Goal: Information Seeking & Learning: Learn about a topic

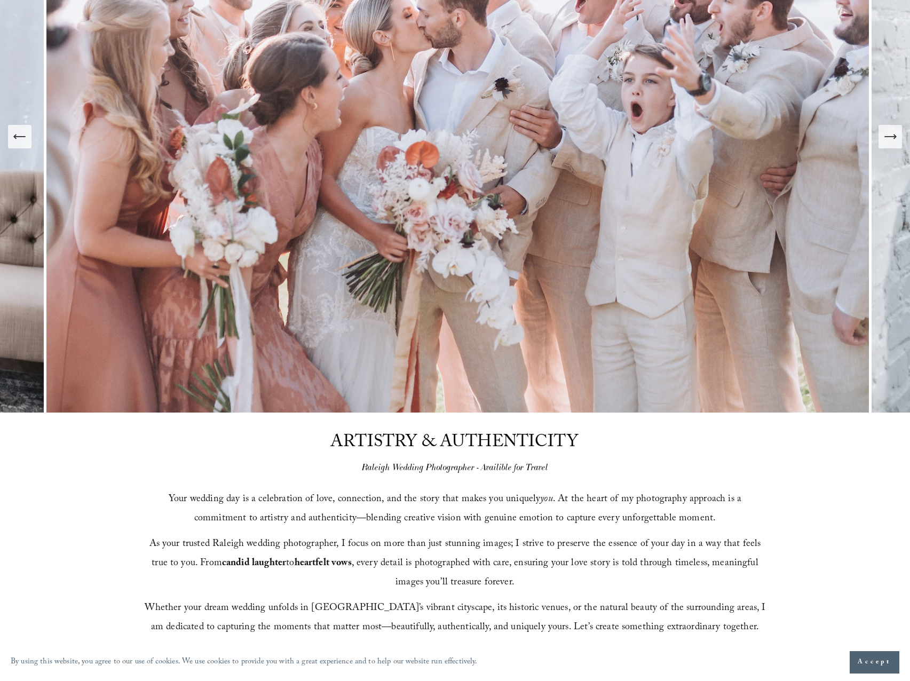
scroll to position [241, 0]
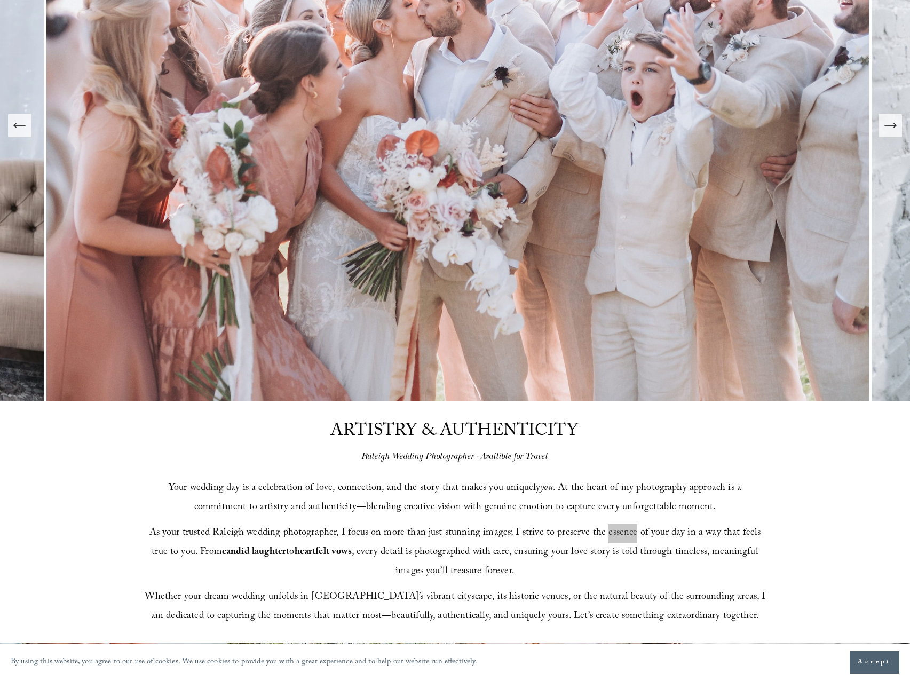
drag, startPoint x: 393, startPoint y: 363, endPoint x: 437, endPoint y: 417, distance: 69.5
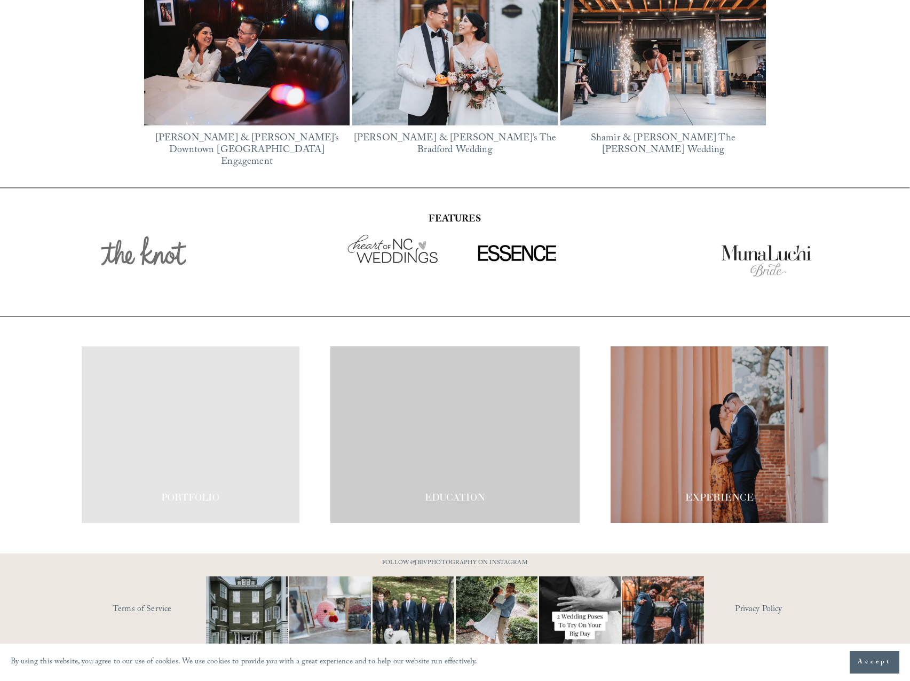
scroll to position [1806, 0]
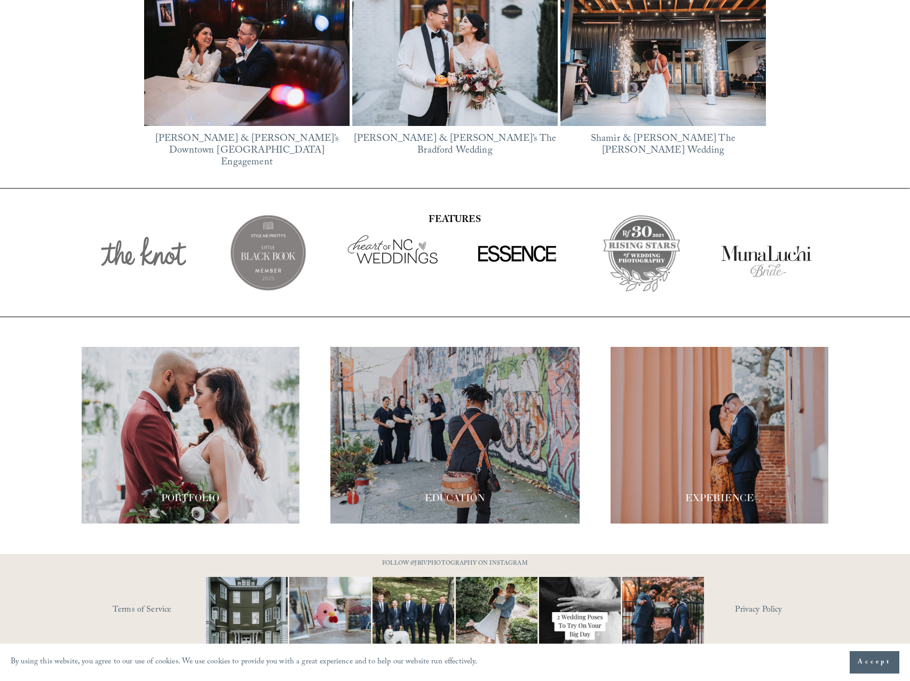
click at [700, 442] on div at bounding box center [720, 435] width 218 height 177
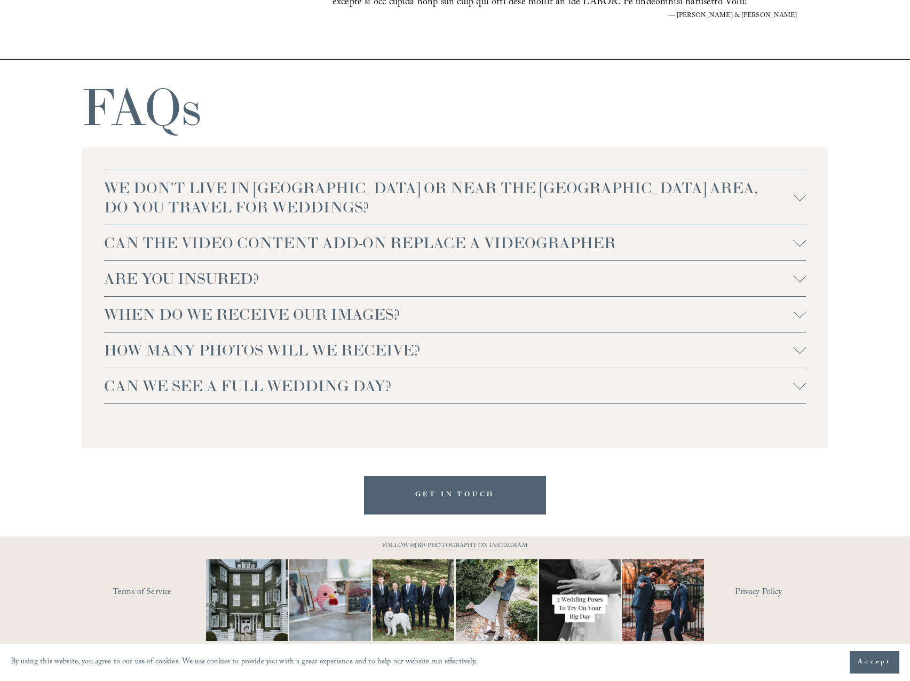
scroll to position [2214, 0]
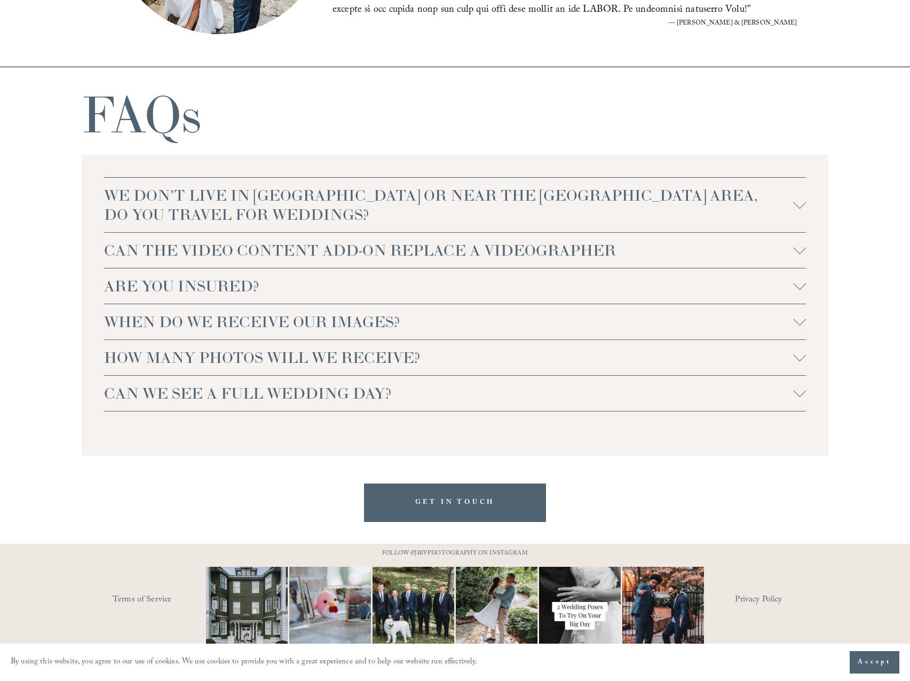
click at [274, 283] on span "ARE YOU INSURED?" at bounding box center [448, 285] width 689 height 19
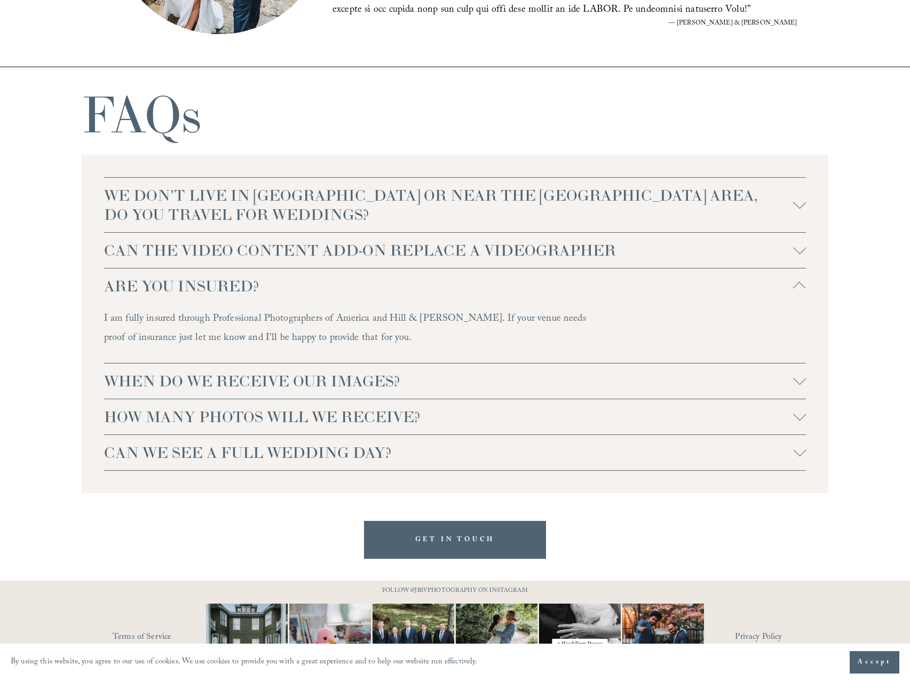
click at [483, 379] on span "WHEN DO WE RECEIVE OUR IMAGES?" at bounding box center [448, 380] width 689 height 19
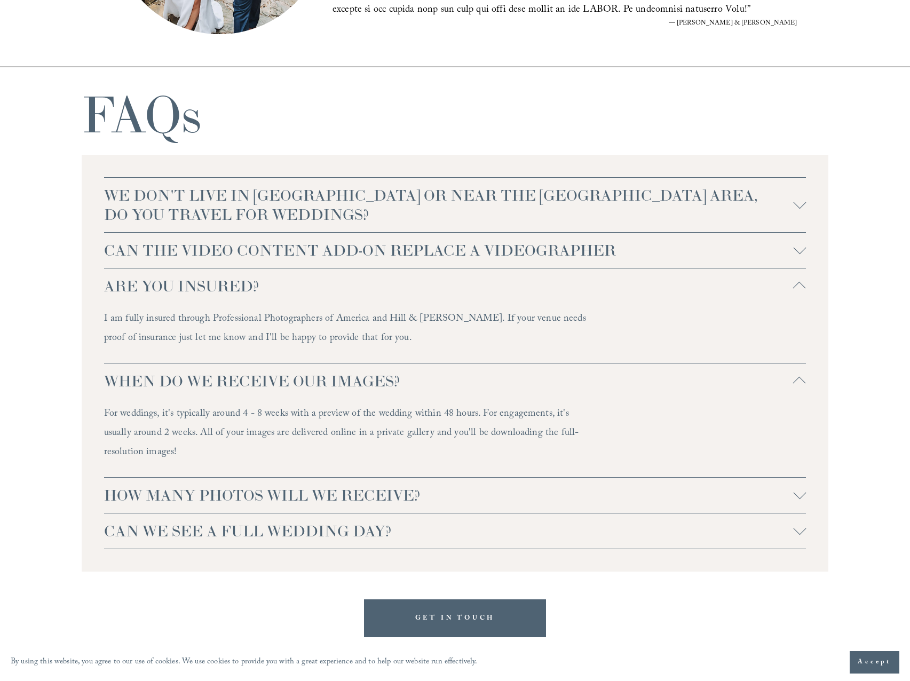
click at [468, 490] on span "HOW MANY PHOTOS WILL WE RECEIVE?" at bounding box center [448, 495] width 689 height 19
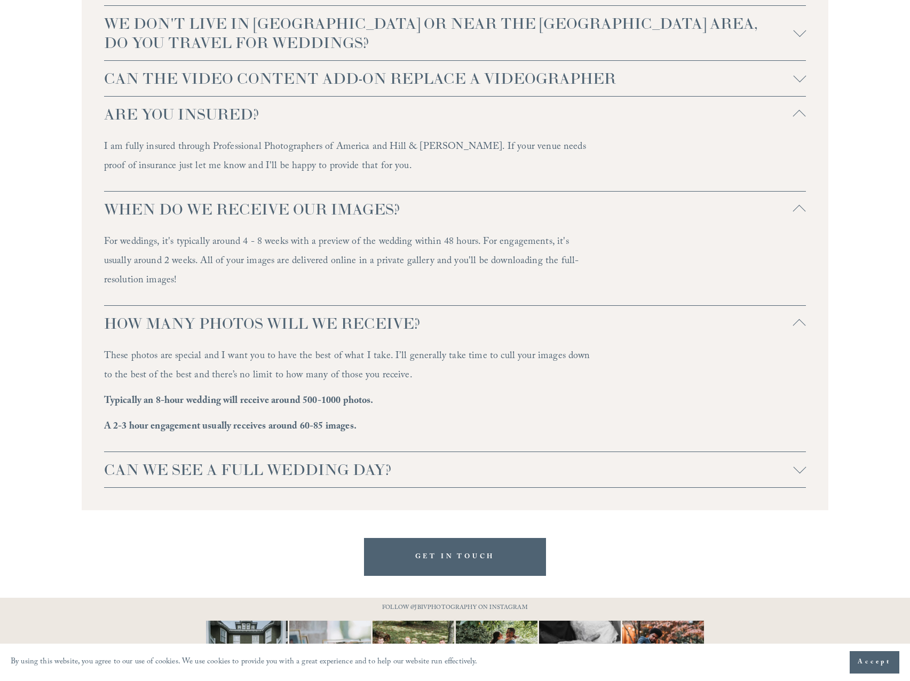
scroll to position [2392, 0]
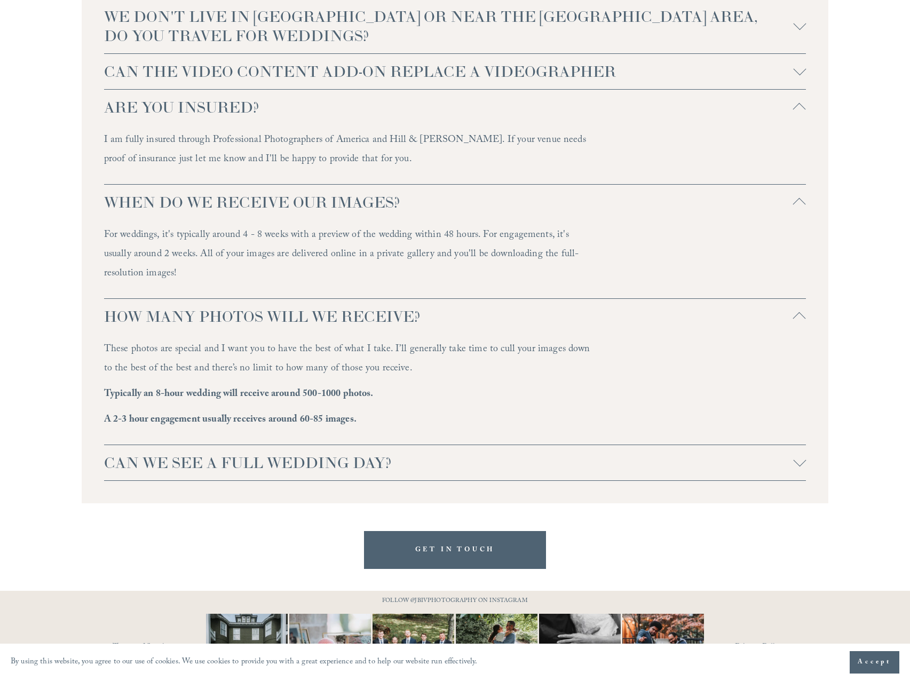
click at [456, 462] on span "CAN WE SEE A FULL WEDDING DAY?" at bounding box center [448, 462] width 689 height 19
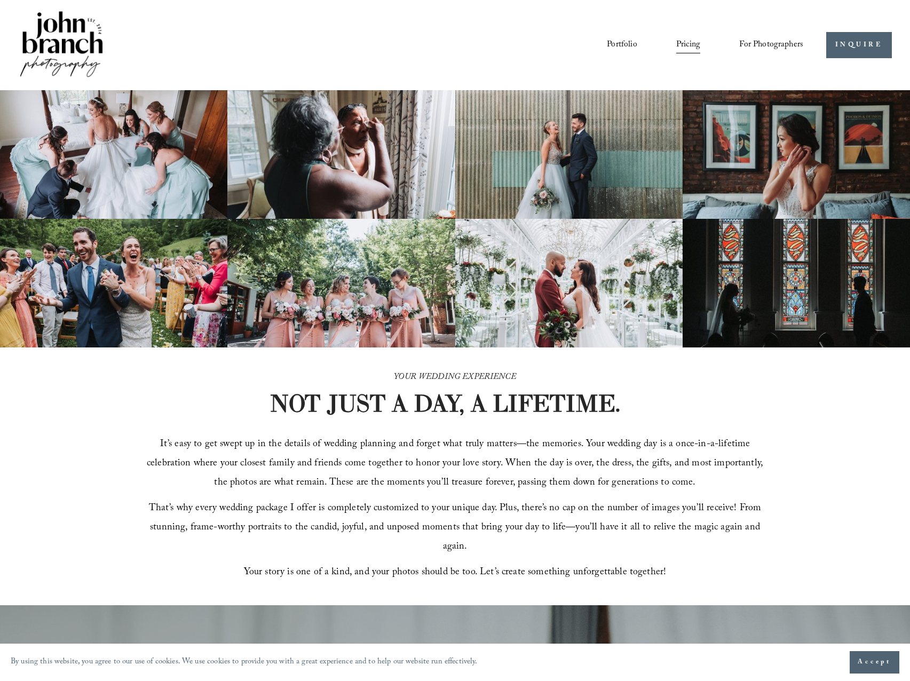
scroll to position [0, 0]
click at [770, 46] on span "For Photographers" at bounding box center [771, 45] width 64 height 17
click at [624, 39] on link "Portfolio" at bounding box center [622, 45] width 30 height 18
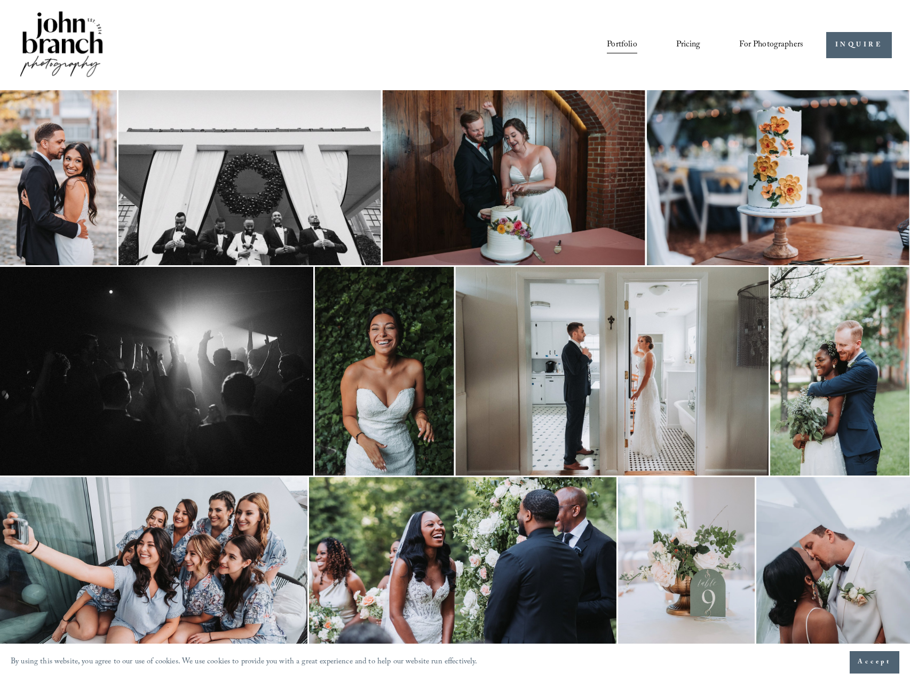
click at [775, 42] on span "For Photographers" at bounding box center [771, 45] width 64 height 17
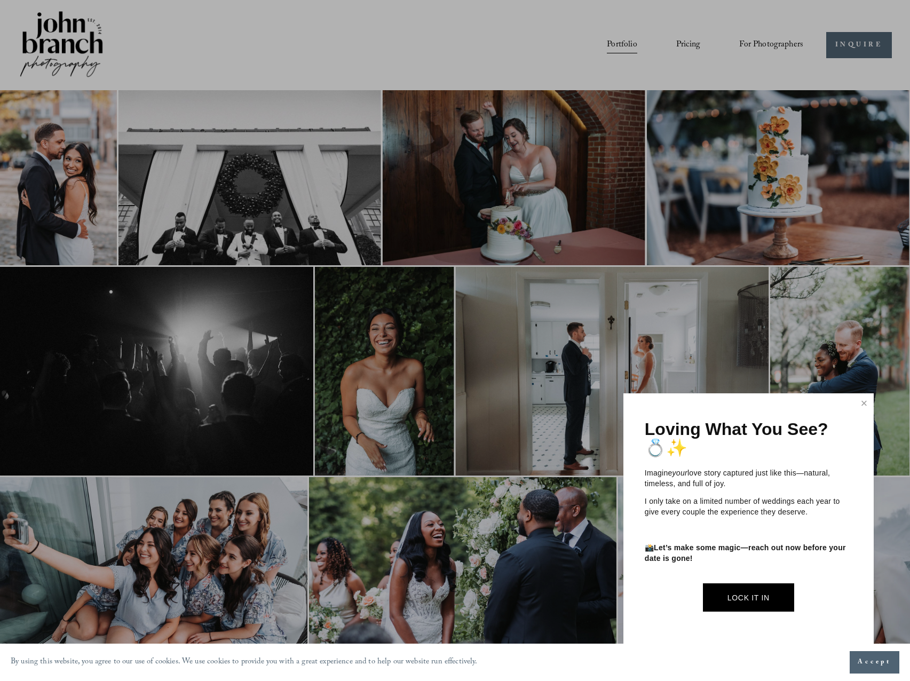
click at [612, 45] on div at bounding box center [455, 340] width 910 height 681
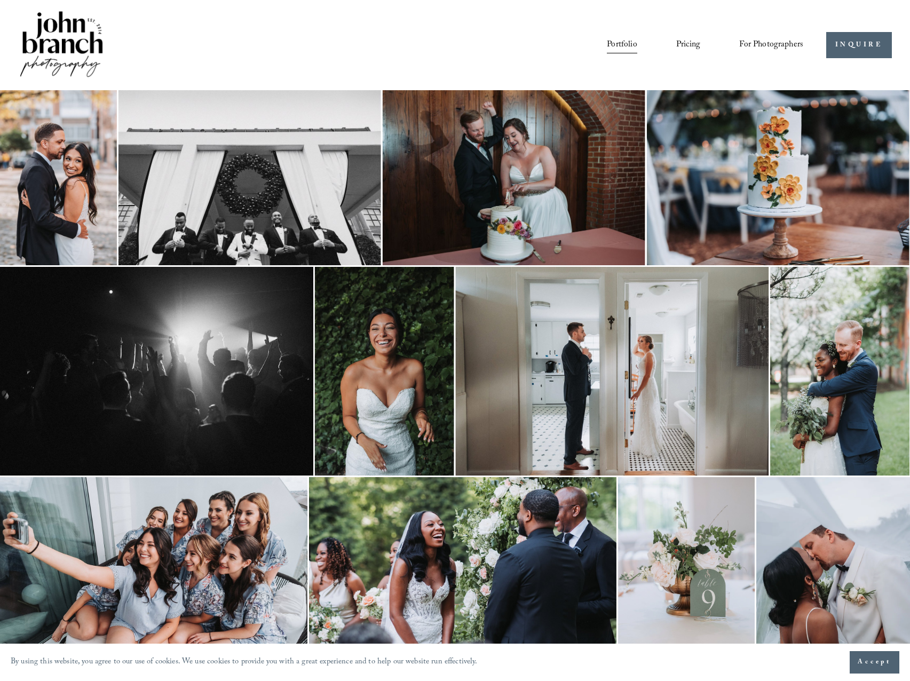
click at [619, 44] on link "Portfolio" at bounding box center [622, 45] width 30 height 18
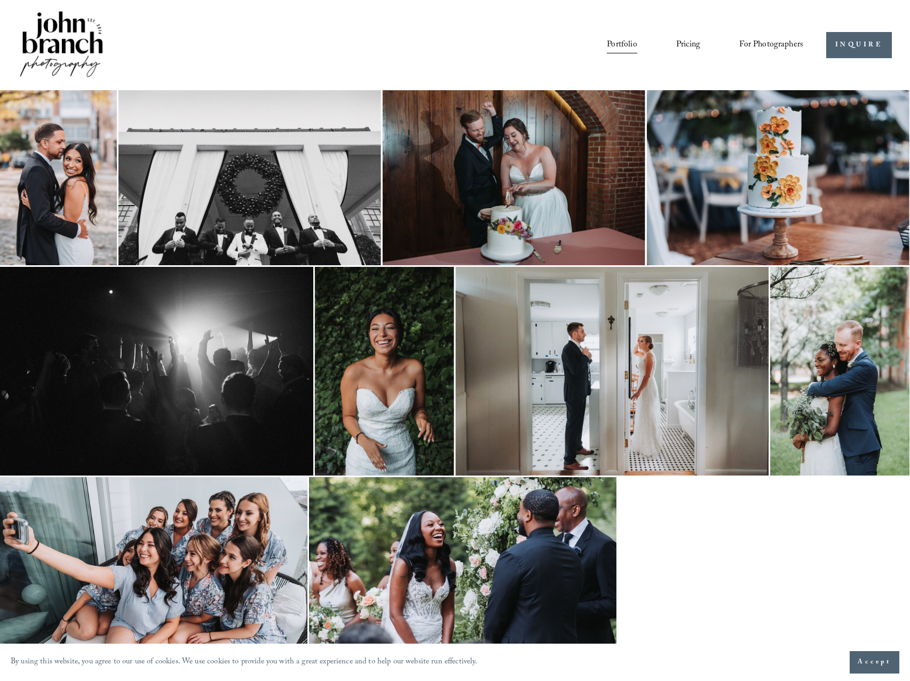
click at [84, 22] on img at bounding box center [61, 45] width 86 height 72
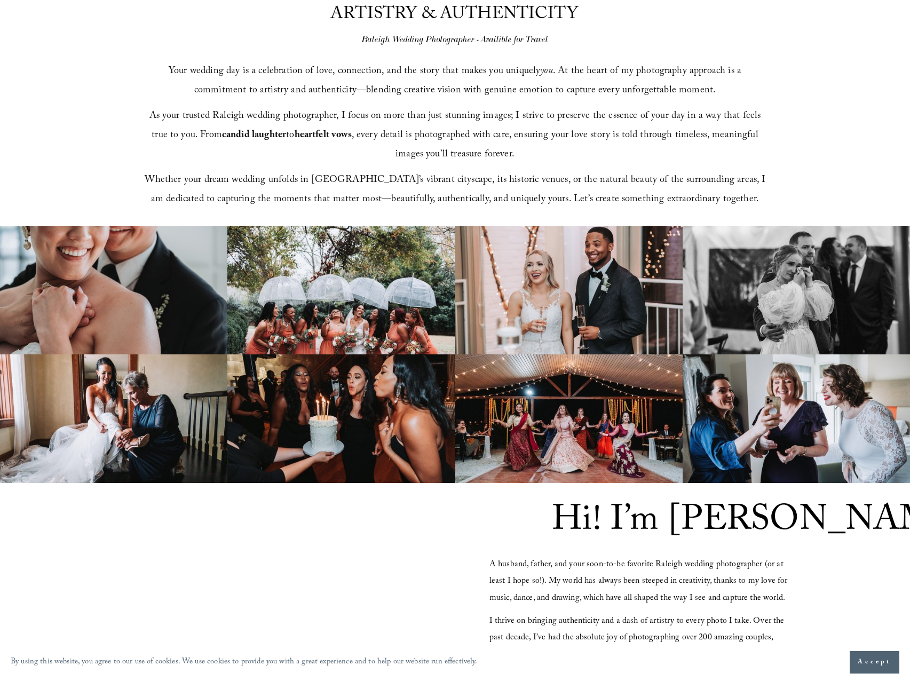
scroll to position [451, 0]
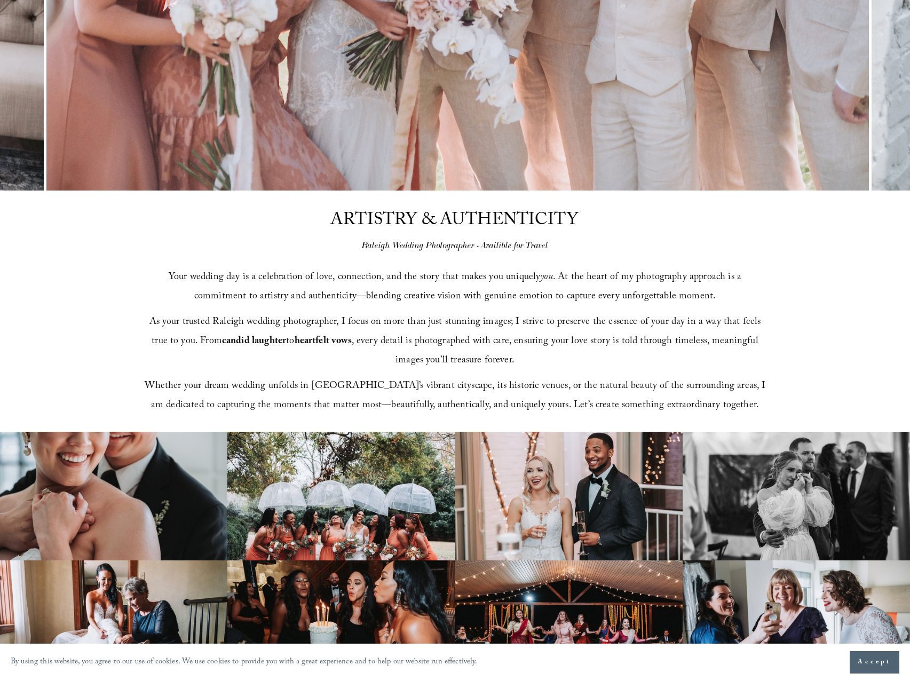
click at [400, 226] on span "ARTISTRY & AUTHENTICITY" at bounding box center [454, 221] width 248 height 29
